Goal: Information Seeking & Learning: Find specific fact

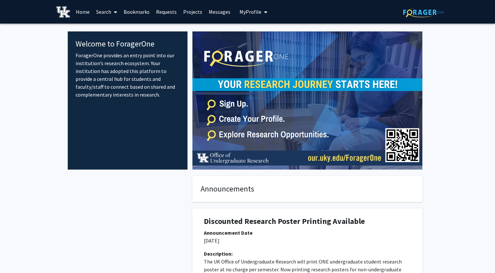
click at [103, 10] on link "Search" at bounding box center [106, 11] width 27 height 23
click at [113, 33] on span "Faculty/Staff" at bounding box center [117, 30] width 48 height 13
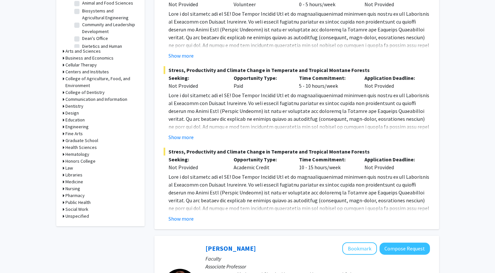
scroll to position [237, 0]
click at [65, 147] on div "Health Sciences" at bounding box center [100, 147] width 75 height 7
click at [63, 146] on icon at bounding box center [64, 147] width 2 height 7
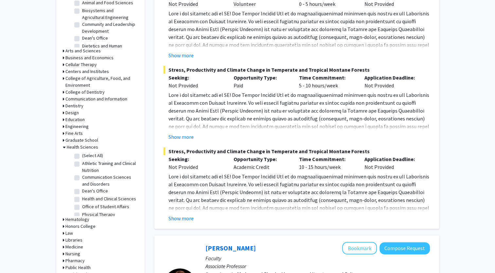
click at [63, 146] on icon at bounding box center [64, 147] width 3 height 7
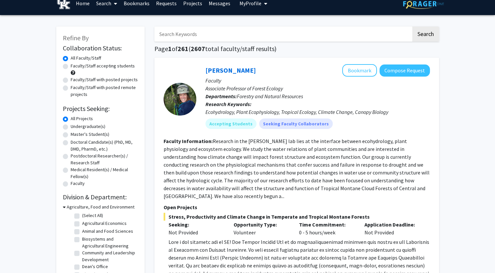
scroll to position [0, 0]
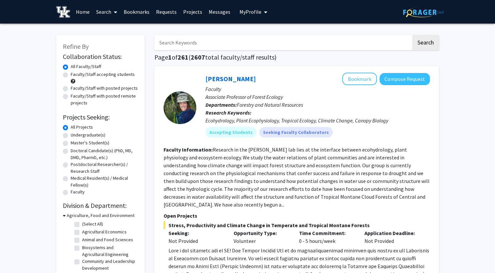
click at [235, 43] on input "Search Keywords" at bounding box center [282, 42] width 257 height 15
click at [412, 35] on button "Search" at bounding box center [425, 42] width 27 height 15
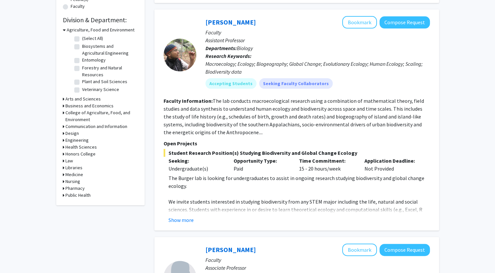
scroll to position [188, 0]
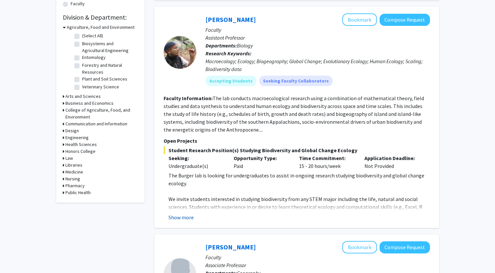
click at [191, 216] on button "Show more" at bounding box center [180, 217] width 25 height 8
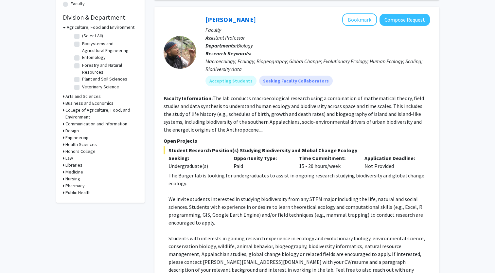
scroll to position [307, 0]
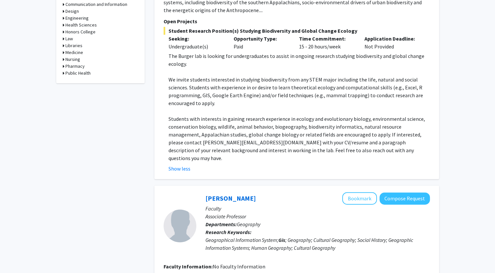
click at [246, 126] on p "Students with interests in gaining research experience in ecology and evolution…" at bounding box center [298, 138] width 261 height 47
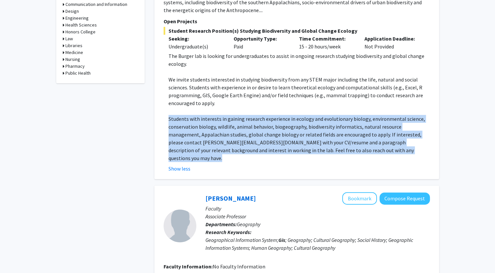
click at [246, 126] on p "Students with interests in gaining research experience in ecology and evolution…" at bounding box center [298, 138] width 261 height 47
drag, startPoint x: 246, startPoint y: 126, endPoint x: 200, endPoint y: 143, distance: 49.9
click at [200, 143] on p "Students with interests in gaining research experience in ecology and evolution…" at bounding box center [298, 138] width 261 height 47
click at [213, 142] on p "Students with interests in gaining research experience in ecology and evolution…" at bounding box center [298, 138] width 261 height 47
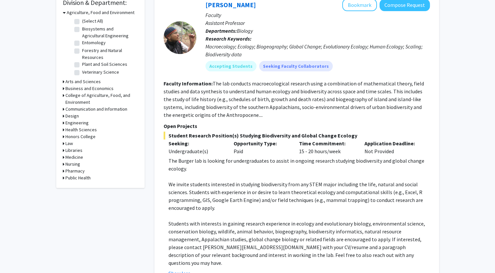
scroll to position [0, 0]
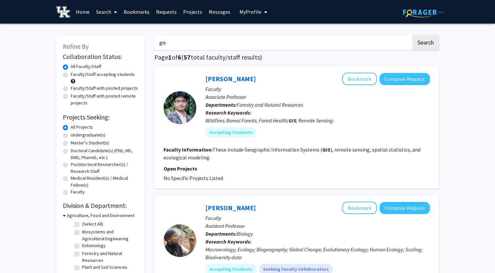
click at [214, 42] on input "gis" at bounding box center [282, 42] width 257 height 15
type input "geography"
click at [412, 35] on button "Search" at bounding box center [425, 42] width 27 height 15
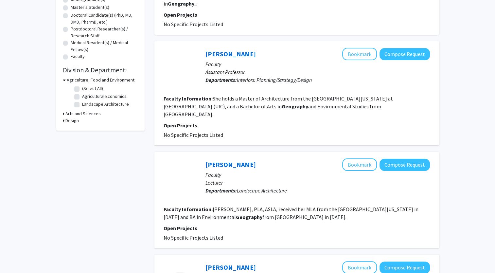
scroll to position [140, 0]
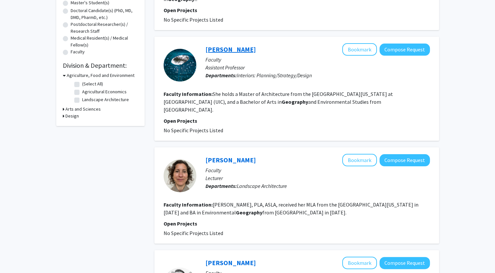
click at [232, 45] on link "[PERSON_NAME]" at bounding box center [230, 49] width 50 height 8
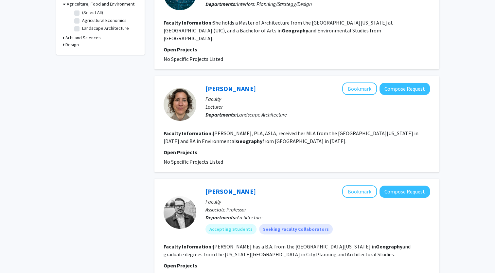
scroll to position [210, 0]
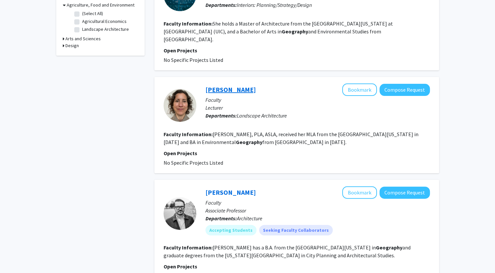
click at [229, 85] on link "[PERSON_NAME]" at bounding box center [230, 89] width 50 height 8
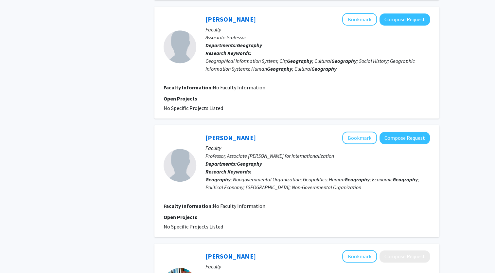
scroll to position [591, 0]
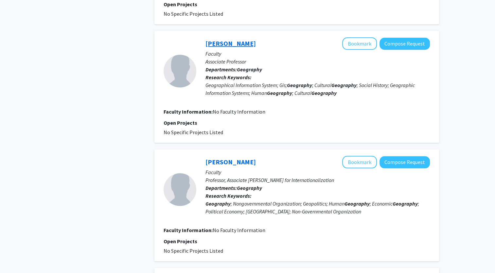
click at [222, 39] on link "[PERSON_NAME]" at bounding box center [230, 43] width 50 height 8
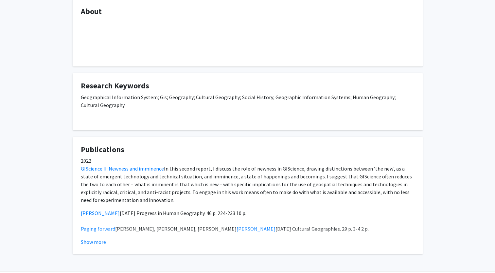
scroll to position [109, 0]
click at [92, 243] on button "Show more" at bounding box center [93, 243] width 25 height 8
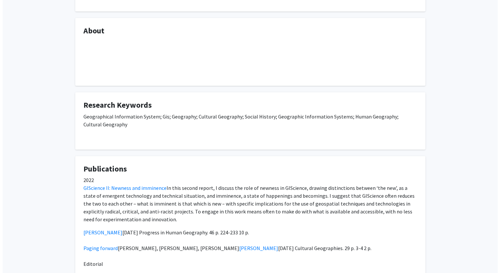
scroll to position [0, 0]
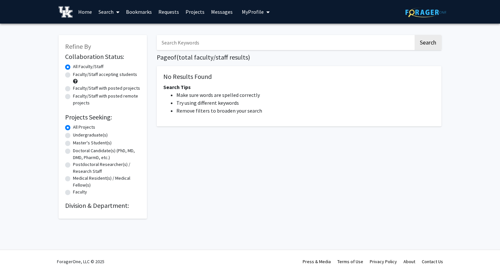
click at [73, 66] on label "All Faculty/Staff" at bounding box center [88, 66] width 30 height 7
click at [73, 66] on input "All Faculty/Staff" at bounding box center [75, 65] width 4 height 4
click at [437, 40] on button "Search" at bounding box center [427, 42] width 27 height 15
click at [214, 42] on input "Search Keywords" at bounding box center [285, 42] width 257 height 15
click at [414, 35] on button "Search" at bounding box center [427, 42] width 27 height 15
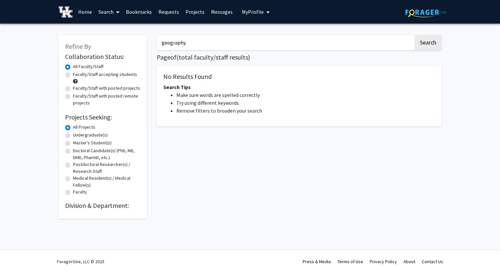
click at [110, 8] on link "Search" at bounding box center [108, 11] width 27 height 23
click at [114, 31] on span "Faculty/Staff" at bounding box center [119, 30] width 48 height 13
click at [198, 41] on input "geography" at bounding box center [285, 42] width 257 height 15
type input "g"
click at [414, 35] on button "Search" at bounding box center [427, 42] width 27 height 15
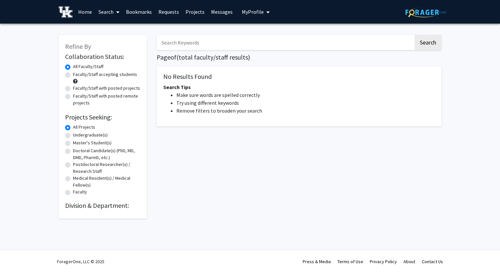
click at [109, 14] on link "Search" at bounding box center [108, 11] width 27 height 23
click at [87, 12] on link "Home" at bounding box center [85, 11] width 20 height 23
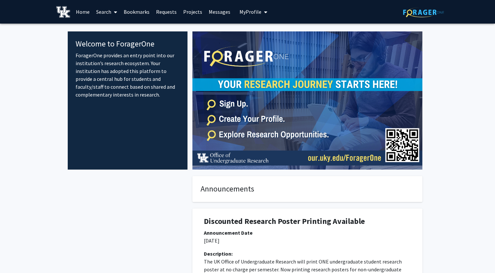
click at [108, 13] on link "Search" at bounding box center [106, 11] width 27 height 23
click at [111, 29] on span "Faculty/Staff" at bounding box center [117, 30] width 48 height 13
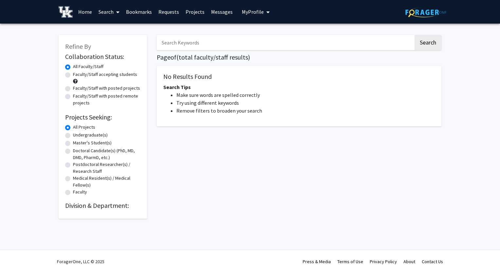
click at [201, 38] on input "Search Keywords" at bounding box center [285, 42] width 257 height 15
click at [427, 35] on button "Search" at bounding box center [427, 42] width 27 height 15
click at [268, 45] on input "[PERSON_NAME]" at bounding box center [285, 42] width 257 height 15
type input "[PERSON_NAME]"
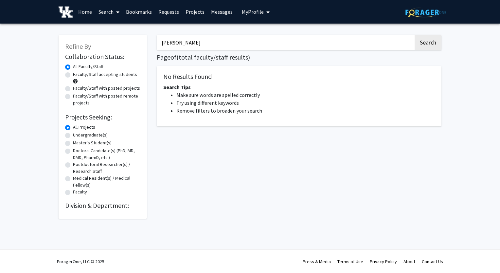
click at [71, 193] on div "Faculty" at bounding box center [102, 192] width 75 height 8
click at [73, 193] on label "Faculty" at bounding box center [80, 191] width 14 height 7
click at [73, 193] on input "Faculty" at bounding box center [75, 190] width 4 height 4
radio input "true"
click at [73, 193] on label "Faculty" at bounding box center [80, 191] width 14 height 7
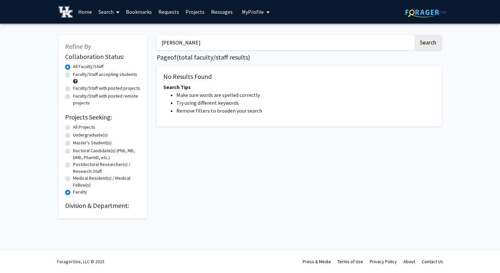
click at [73, 193] on input "Faculty" at bounding box center [75, 190] width 4 height 4
click at [425, 40] on button "Search" at bounding box center [427, 42] width 27 height 15
click at [210, 41] on input "[PERSON_NAME]" at bounding box center [285, 42] width 257 height 15
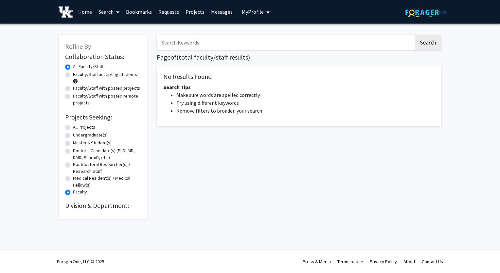
click at [414, 35] on button "Search" at bounding box center [427, 42] width 27 height 15
